Goal: Task Accomplishment & Management: Complete application form

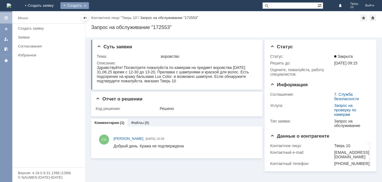
click at [89, 4] on div "Создать" at bounding box center [74, 5] width 29 height 7
click at [103, 16] on link "Заявка" at bounding box center [83, 16] width 43 height 7
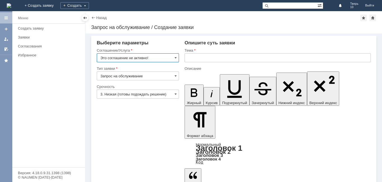
click at [174, 57] on input "Это соглашение не активно!" at bounding box center [138, 57] width 82 height 9
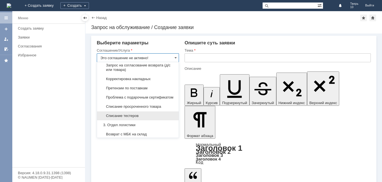
scroll to position [112, 0]
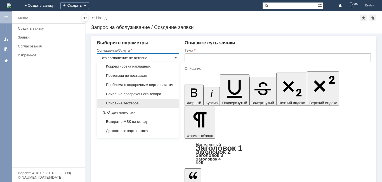
click at [133, 106] on span "Списание тестеров" at bounding box center [137, 103] width 75 height 4
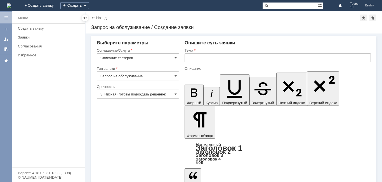
type input "Списание тестеров"
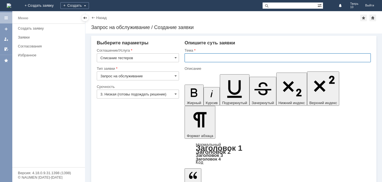
click at [192, 58] on input "text" at bounding box center [278, 57] width 186 height 9
type input "списание тест"
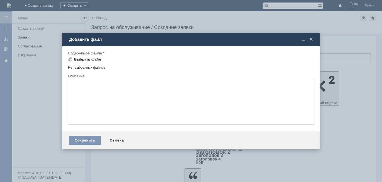
click at [86, 59] on div "Выбрать файл" at bounding box center [87, 59] width 27 height 4
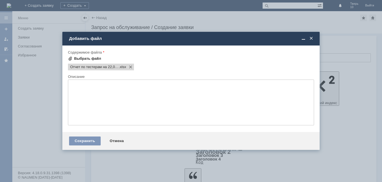
scroll to position [0, 0]
click at [82, 140] on div "Сохранить" at bounding box center [85, 141] width 32 height 9
